Goal: Transaction & Acquisition: Purchase product/service

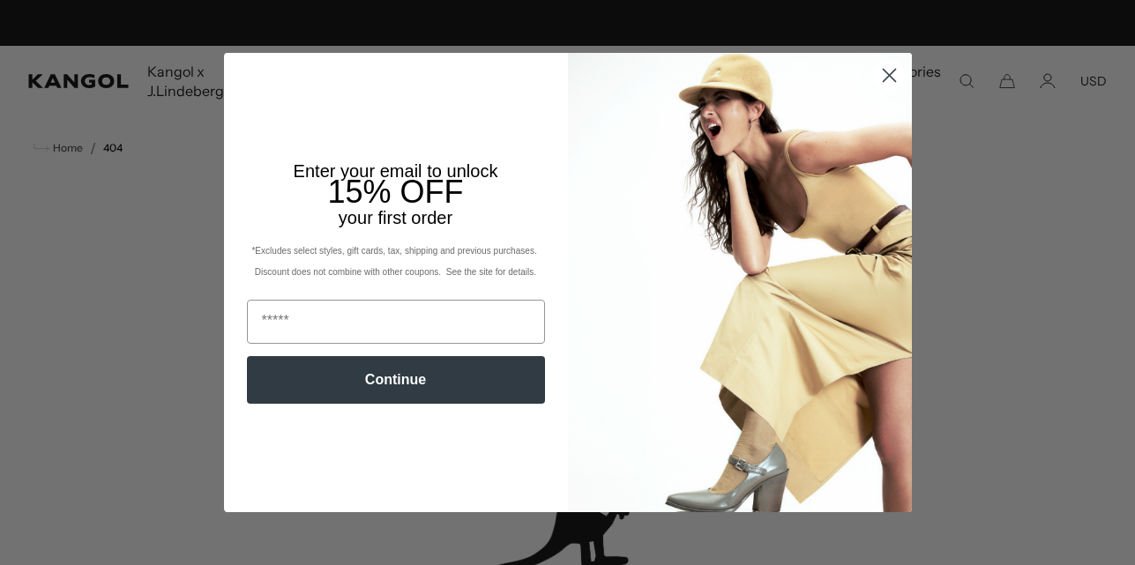
scroll to position [0, 363]
